Goal: Task Accomplishment & Management: Manage account settings

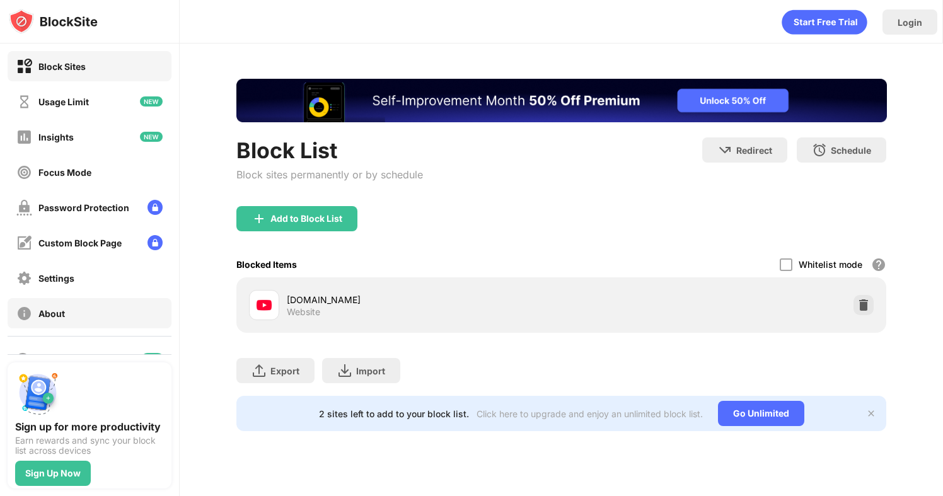
scroll to position [58, 0]
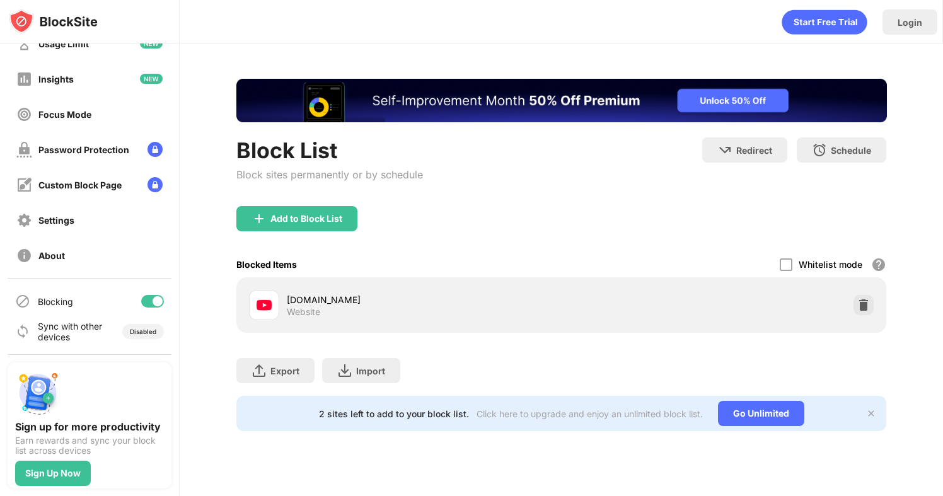
click at [153, 303] on div at bounding box center [158, 301] width 10 height 10
click at [149, 304] on div at bounding box center [147, 301] width 10 height 10
